Goal: Information Seeking & Learning: Learn about a topic

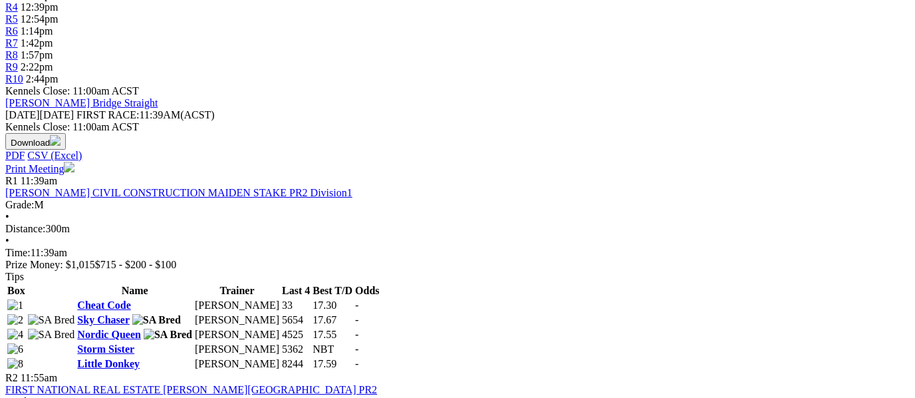
scroll to position [513, 0]
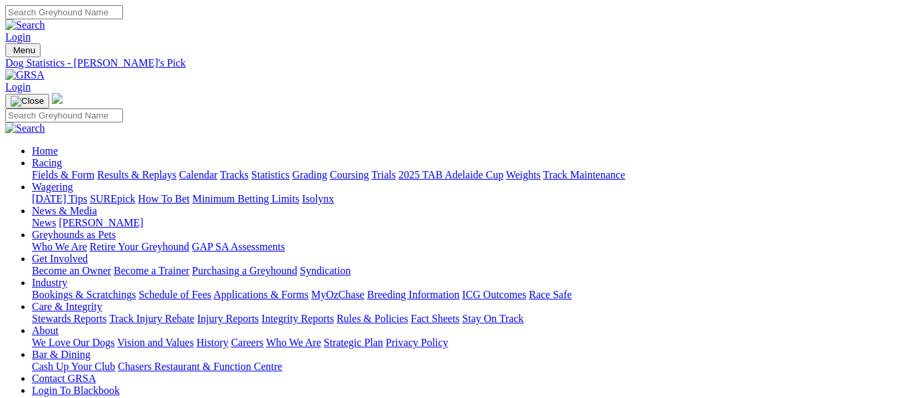
scroll to position [0, 1]
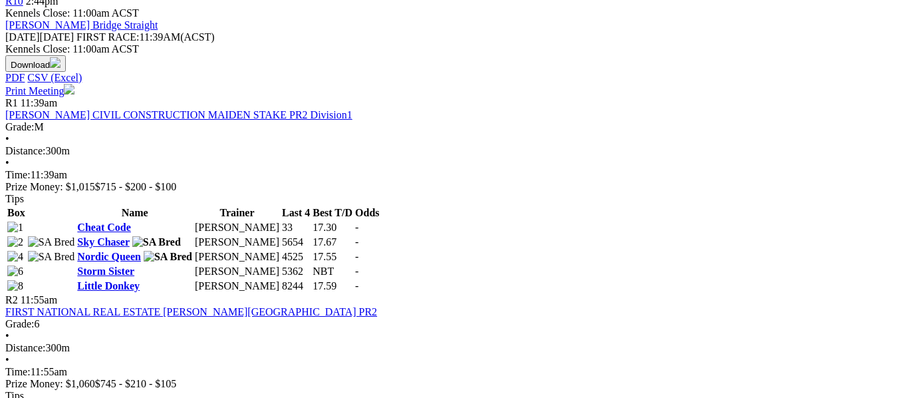
scroll to position [594, 0]
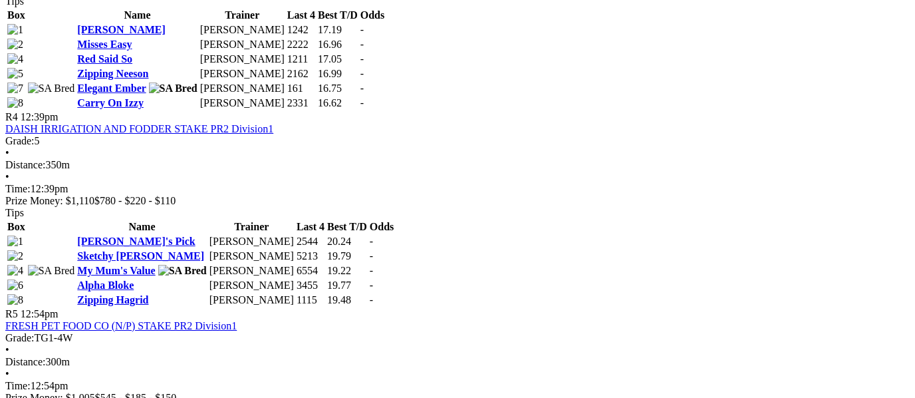
scroll to position [1214, 0]
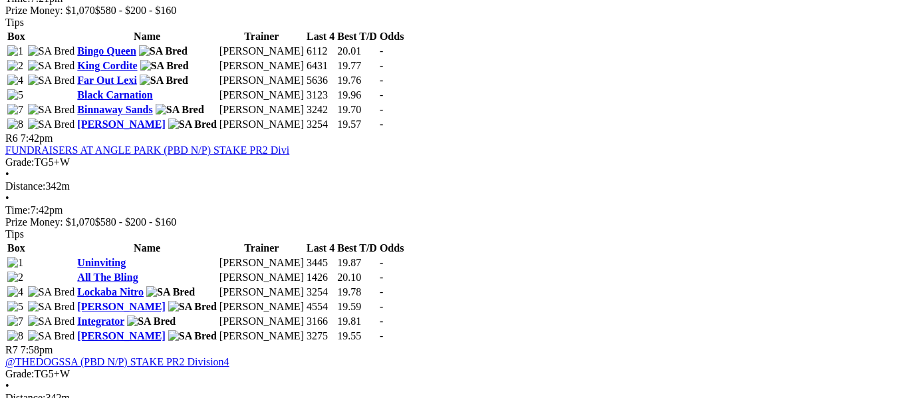
scroll to position [1639, 0]
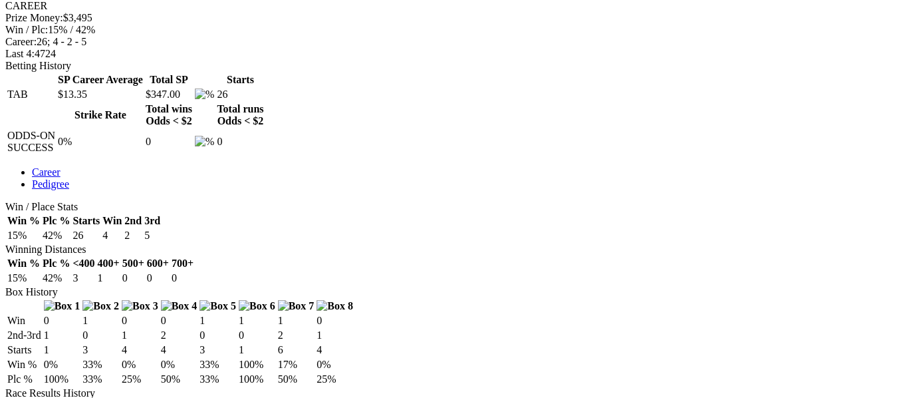
scroll to position [584, 0]
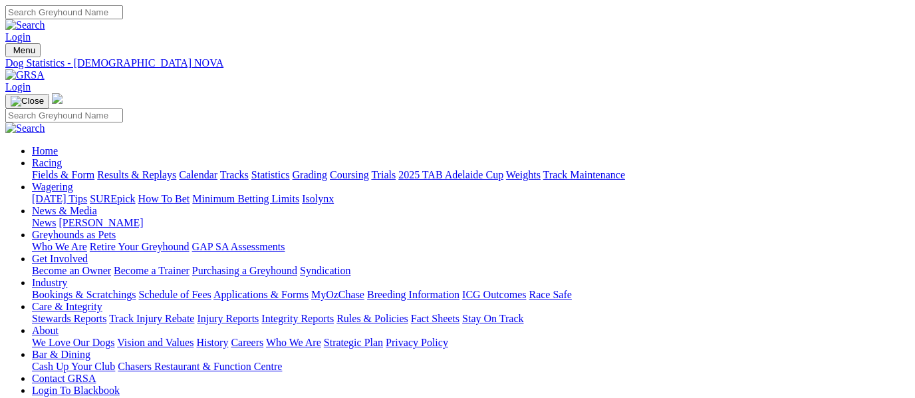
scroll to position [0, 0]
type input "Wednesday, 27 Aug 2025"
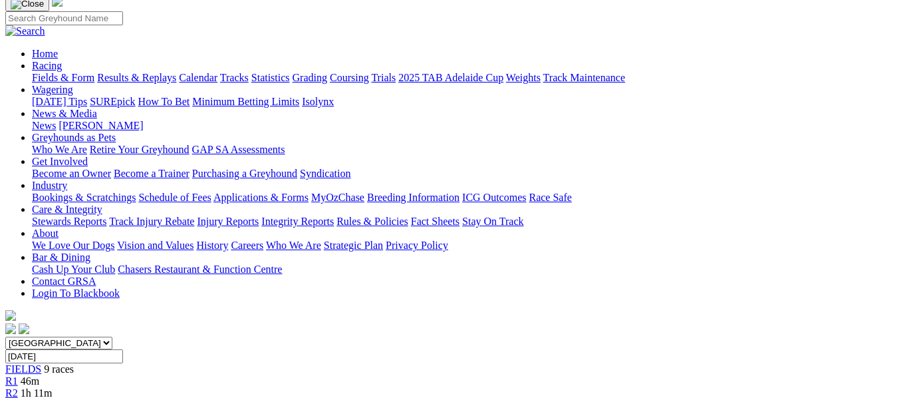
scroll to position [159, 0]
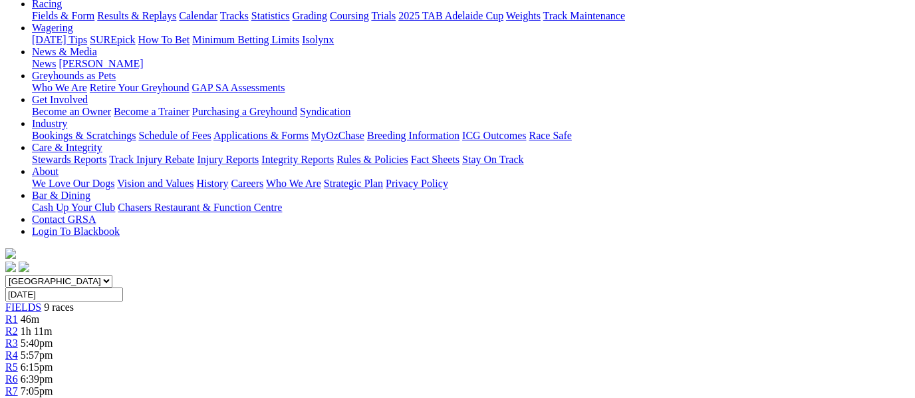
click at [93, 275] on div "South Australia New South Wales Northern Territory Queensland Tasmania Victoria…" at bounding box center [457, 348] width 904 height 146
click at [93, 301] on div "FIELDS 9 races" at bounding box center [457, 307] width 904 height 12
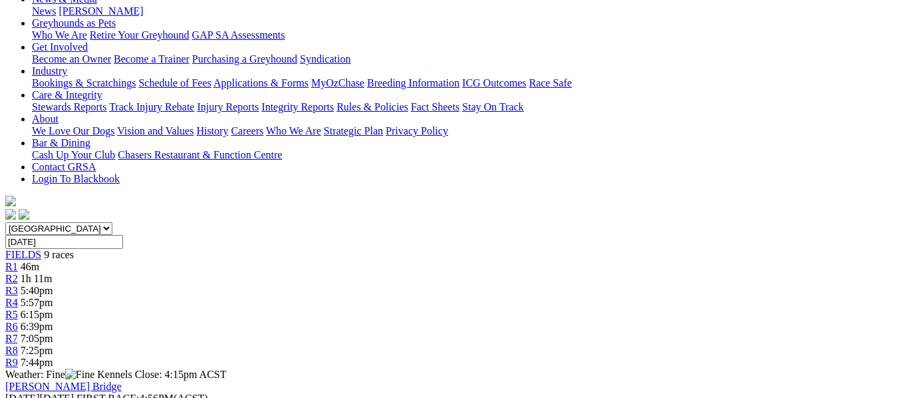
scroll to position [224, 0]
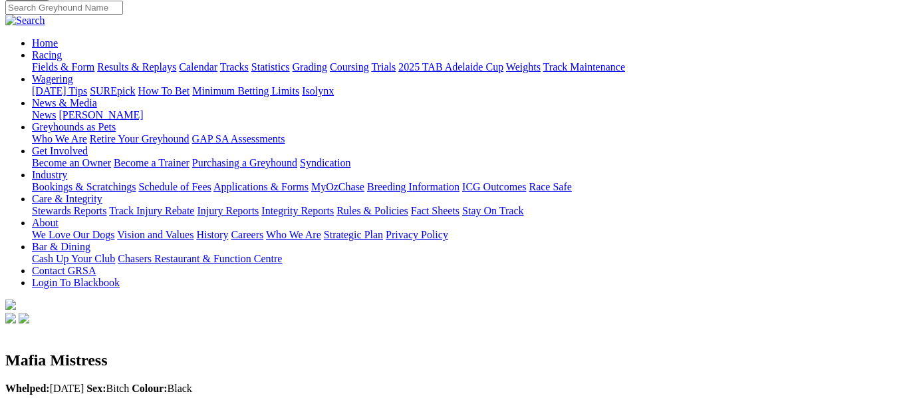
scroll to position [108, 0]
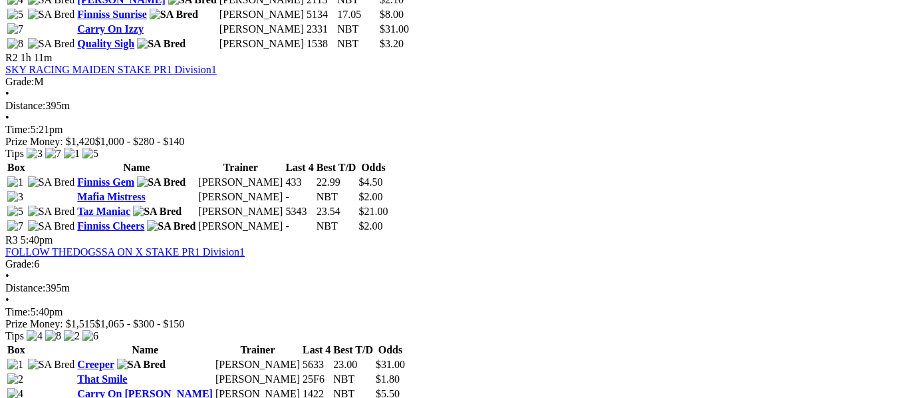
scroll to position [830, 0]
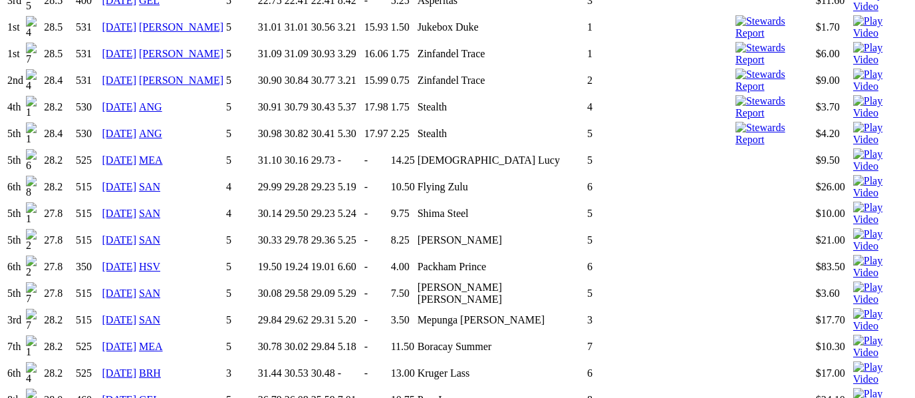
scroll to position [1761, 0]
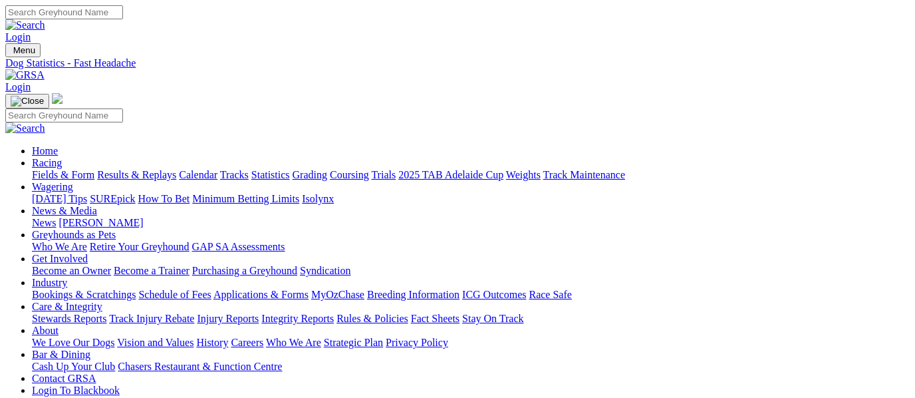
scroll to position [0, 0]
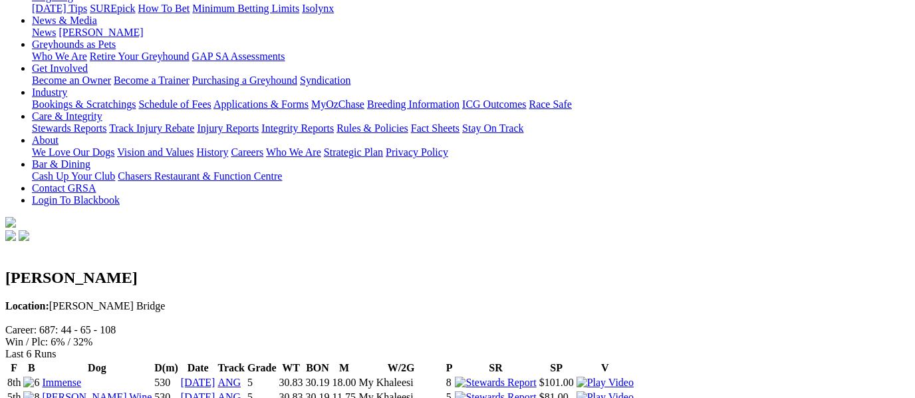
scroll to position [189, 0]
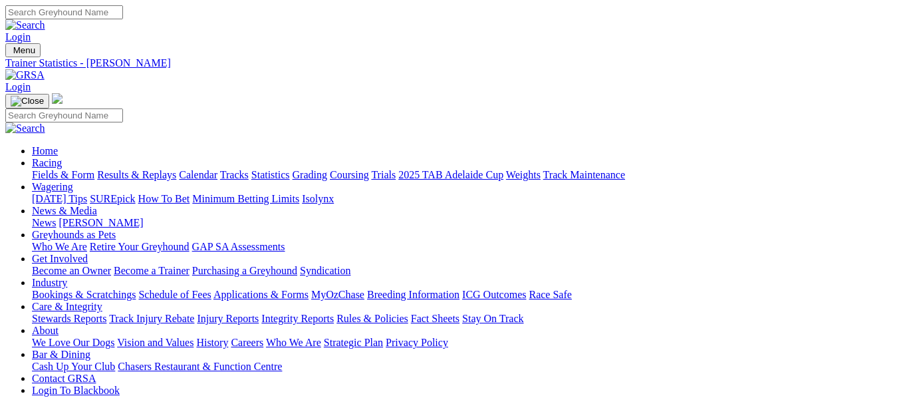
scroll to position [0, 0]
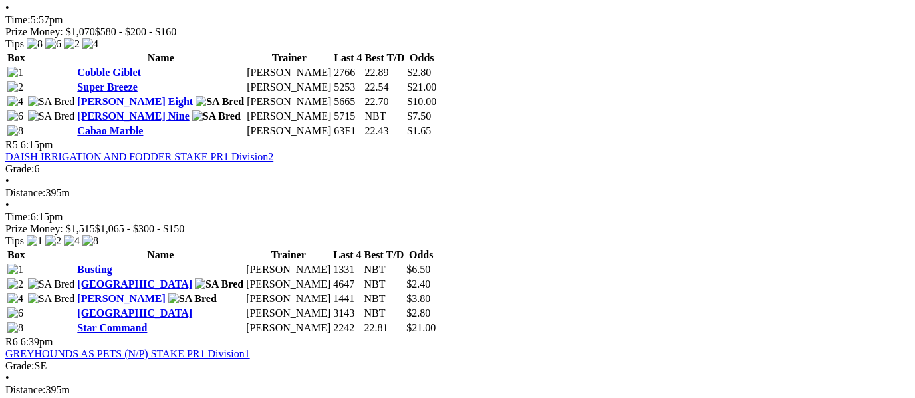
scroll to position [1328, 0]
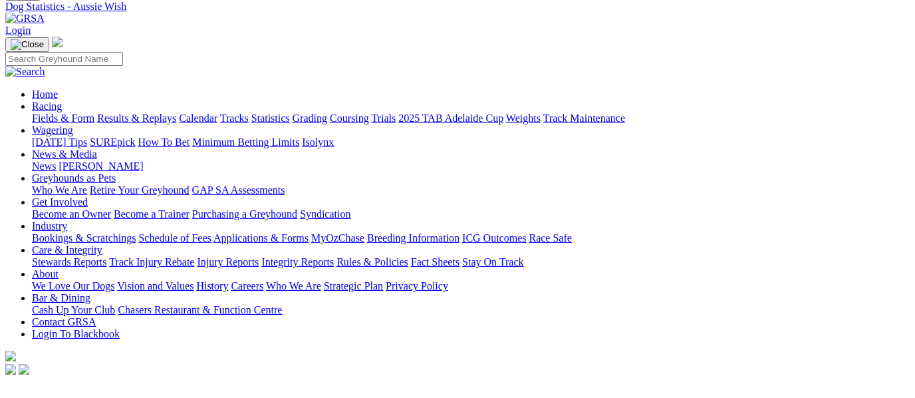
scroll to position [75, 0]
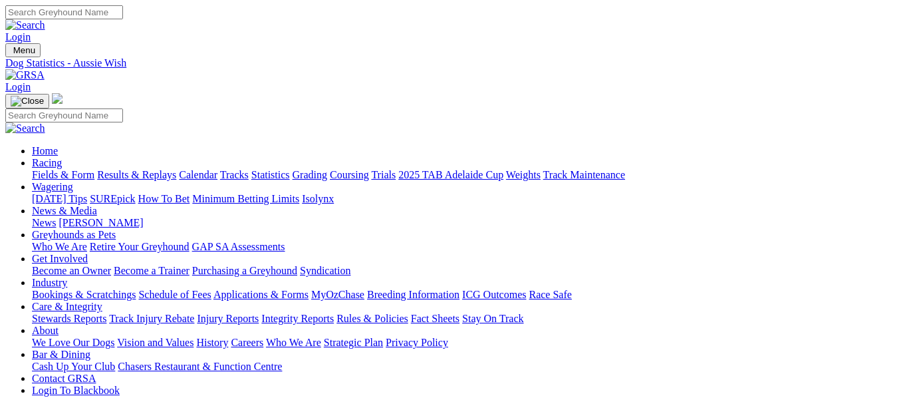
scroll to position [27, 0]
type input "[DATE]"
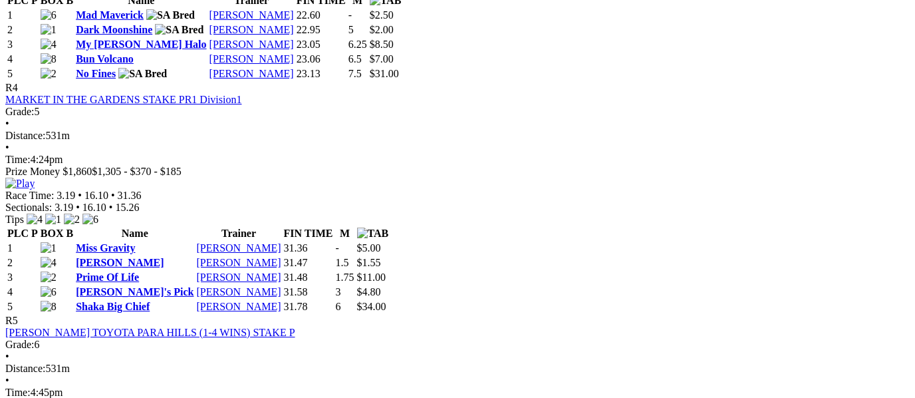
scroll to position [1234, 0]
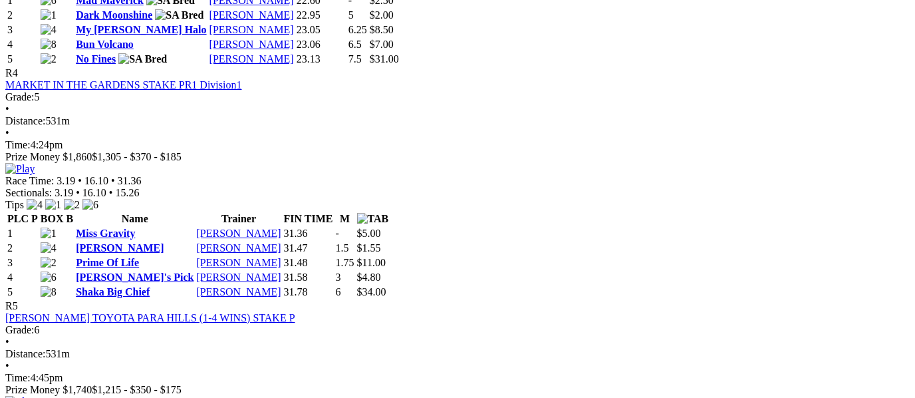
scroll to position [1286, 0]
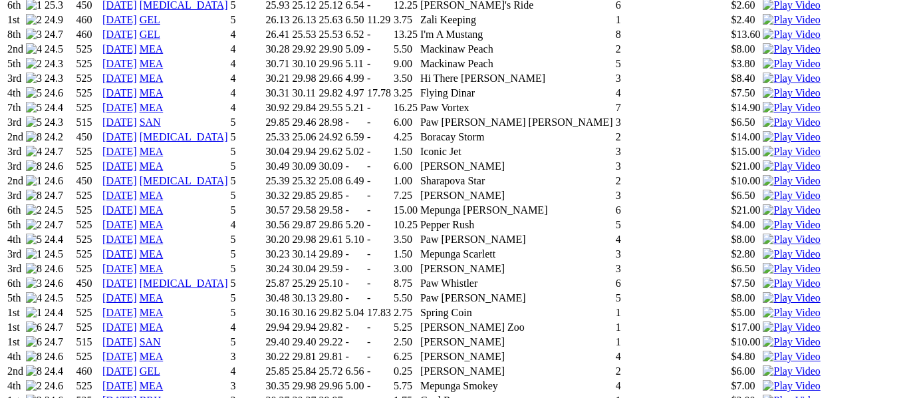
scroll to position [1220, 0]
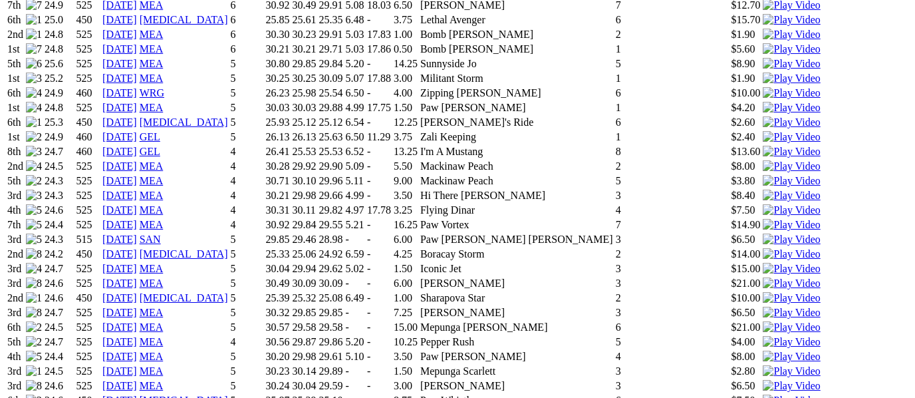
scroll to position [1104, 0]
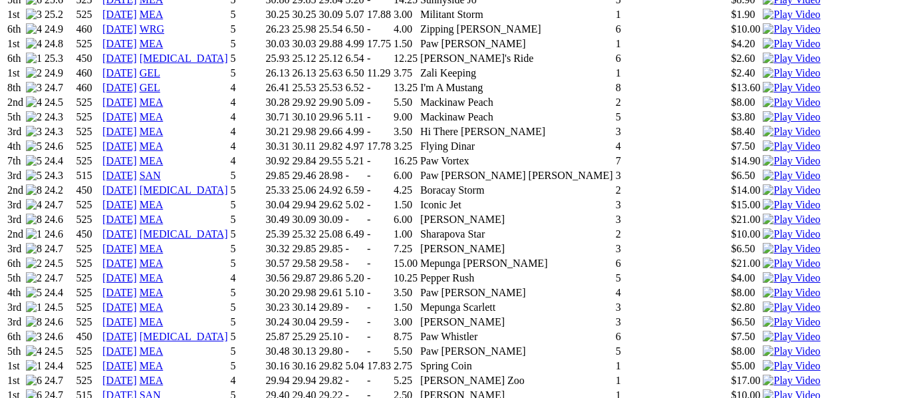
scroll to position [1169, 0]
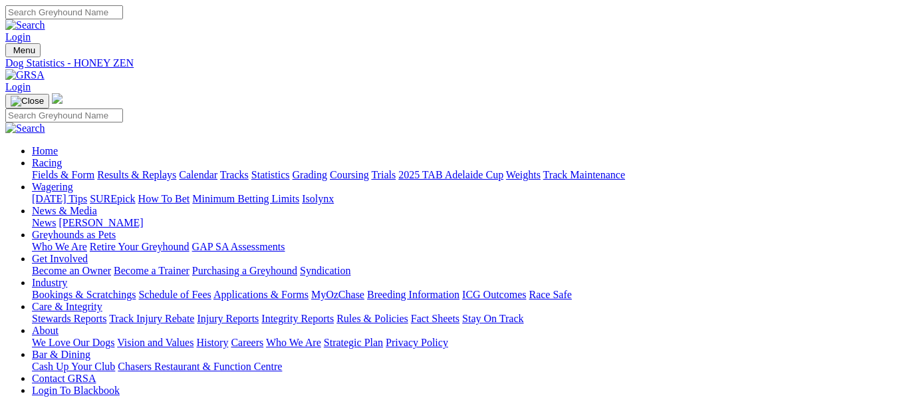
scroll to position [0, 0]
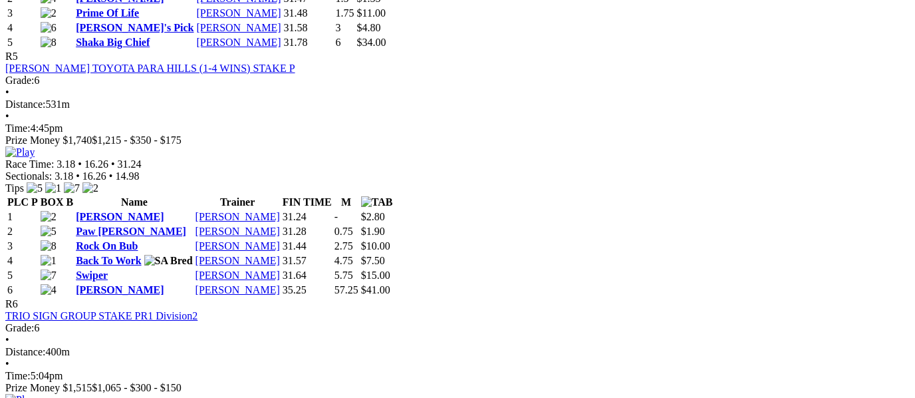
scroll to position [1546, 0]
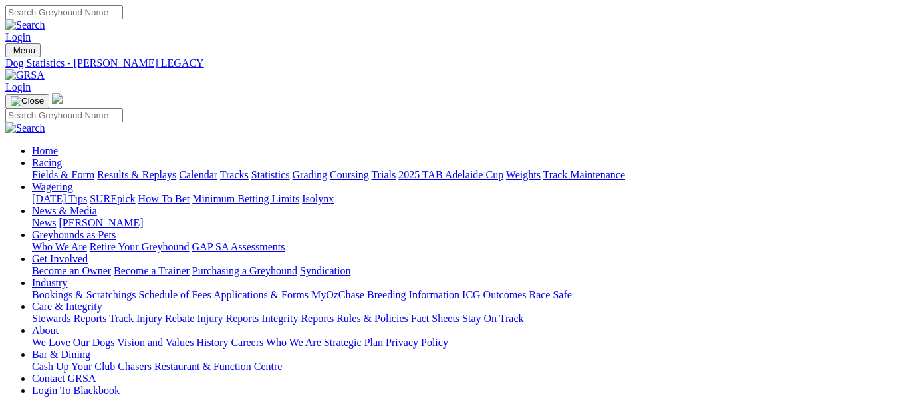
click at [290, 169] on link "Statistics" at bounding box center [270, 174] width 39 height 11
select select "angle-park"
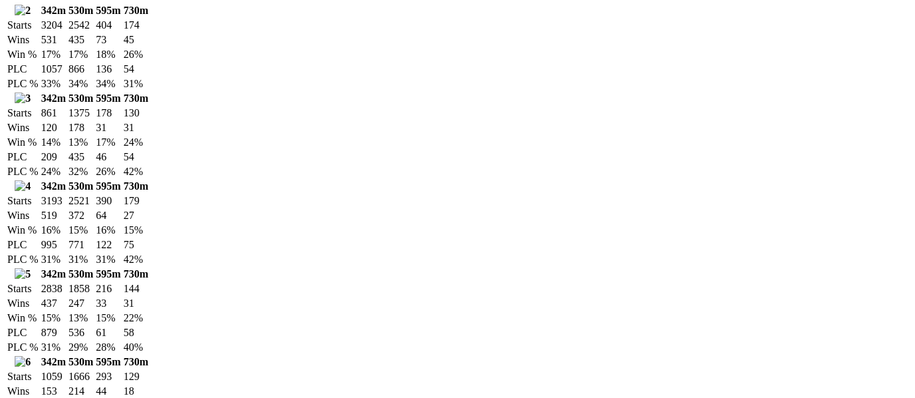
scroll to position [1232, 1]
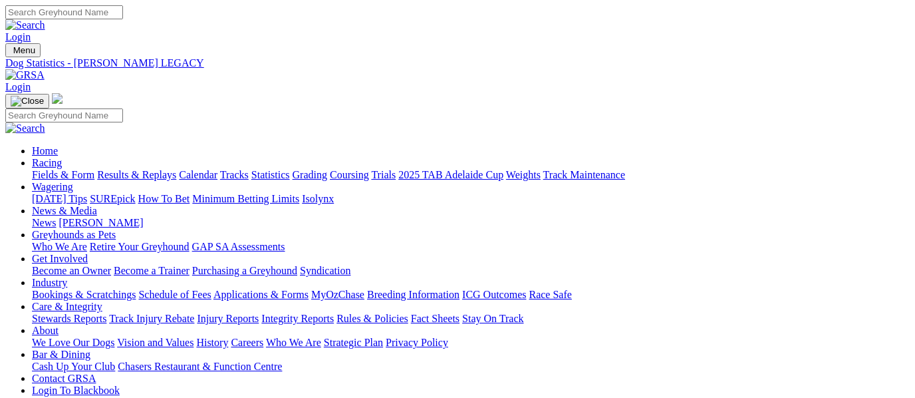
click at [62, 157] on link "Racing" at bounding box center [47, 162] width 30 height 11
click at [54, 169] on link "Fields & Form" at bounding box center [63, 174] width 62 height 11
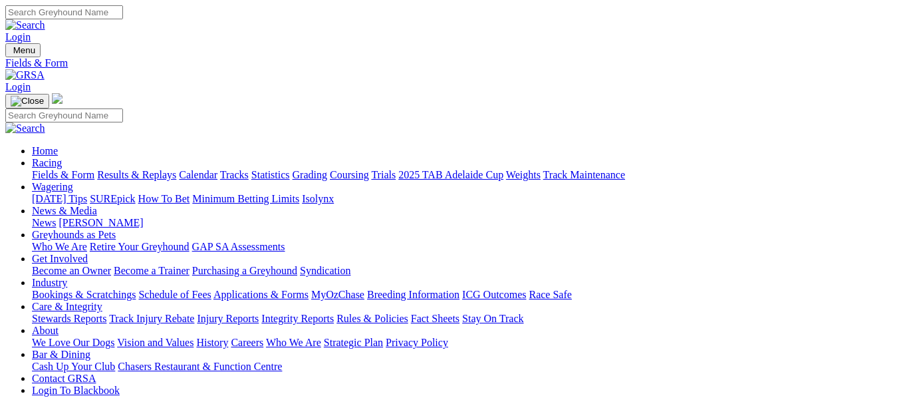
type input "[DATE]"
click at [123, 16] on input "Search" at bounding box center [64, 12] width 118 height 14
type input "honey zen"
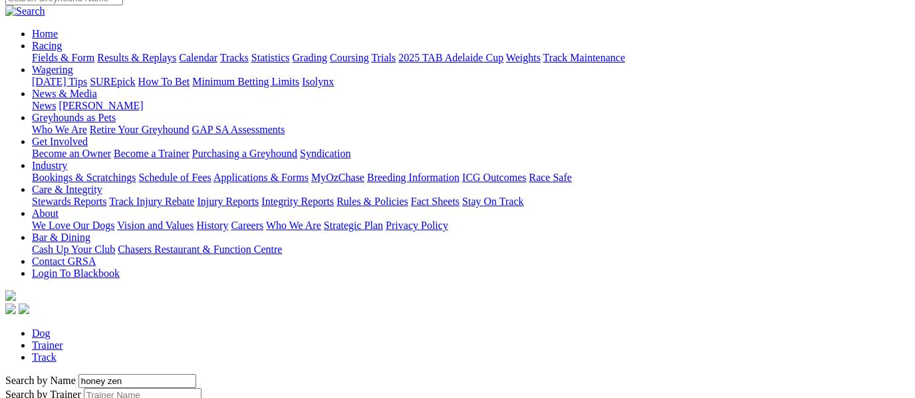
scroll to position [118, 0]
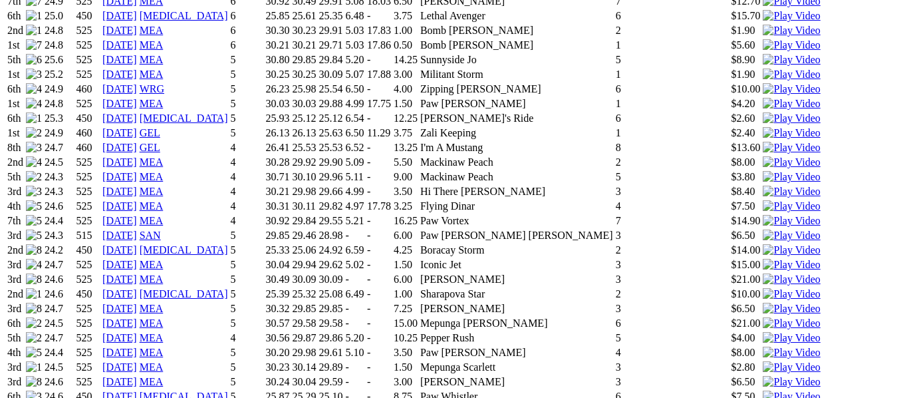
scroll to position [1109, 0]
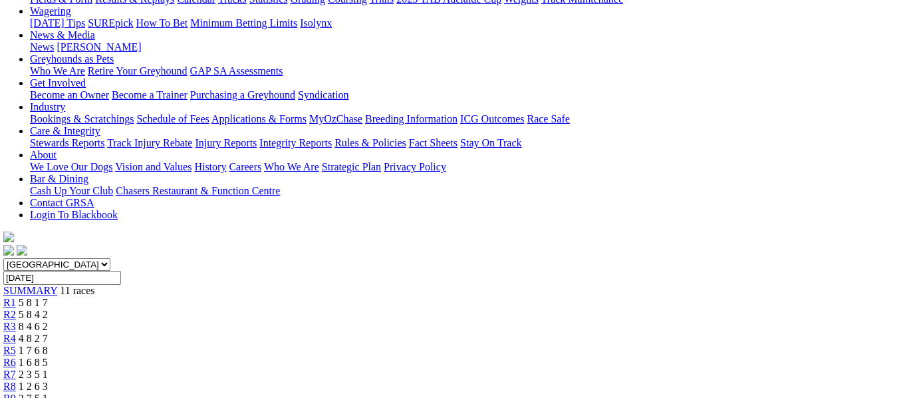
scroll to position [125, 2]
